Goal: Task Accomplishment & Management: Manage account settings

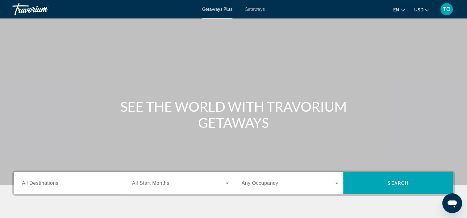
click at [448, 11] on span "TO" at bounding box center [447, 9] width 8 height 6
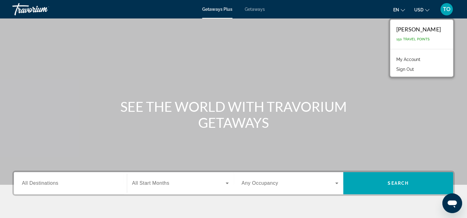
click at [412, 59] on link "My Account" at bounding box center [408, 60] width 30 height 8
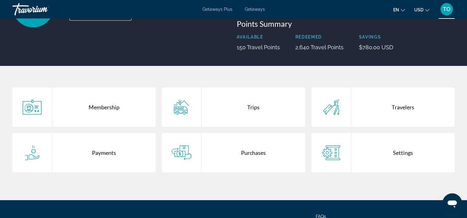
scroll to position [93, 0]
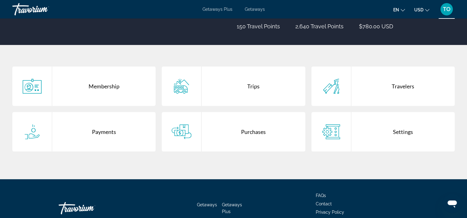
click at [246, 129] on div "Purchases" at bounding box center [252, 131] width 103 height 39
